Goal: Find specific page/section: Find specific page/section

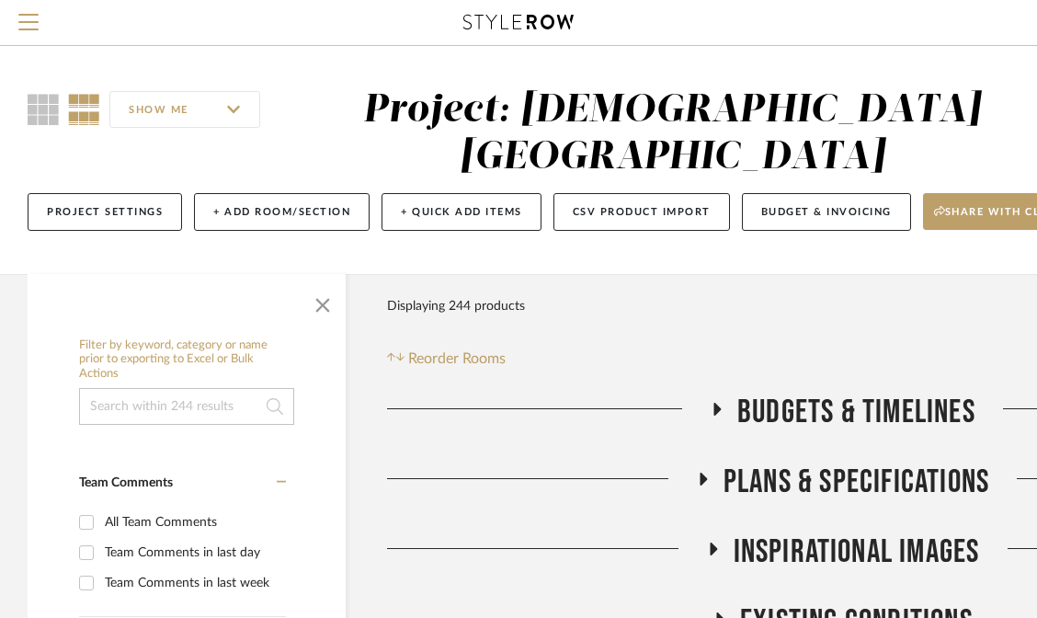
click at [309, 44] on div at bounding box center [518, 22] width 923 height 45
